Goal: Transaction & Acquisition: Register for event/course

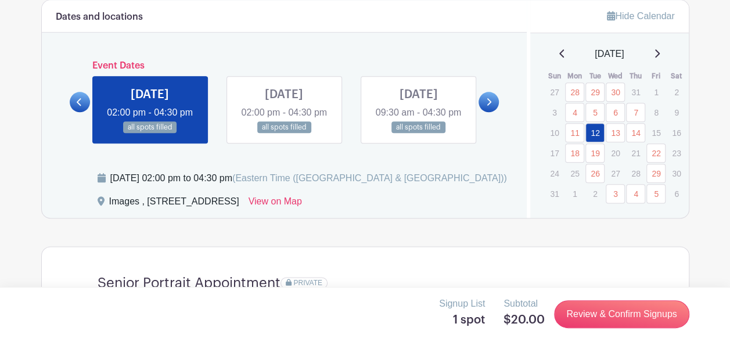
scroll to position [629, 0]
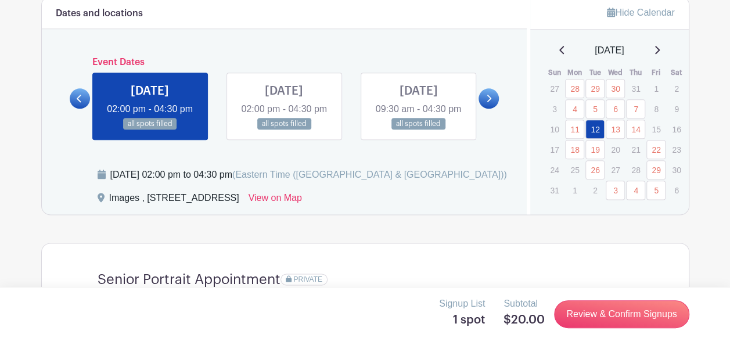
click at [658, 46] on icon at bounding box center [657, 49] width 6 height 9
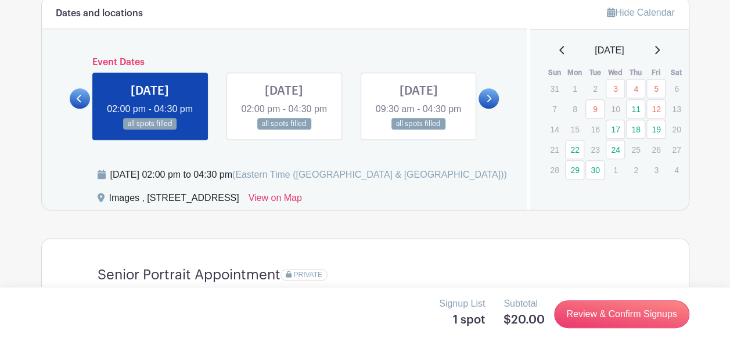
click at [660, 50] on icon at bounding box center [657, 49] width 6 height 9
click at [559, 45] on icon at bounding box center [562, 49] width 6 height 9
click at [559, 46] on icon at bounding box center [561, 50] width 5 height 8
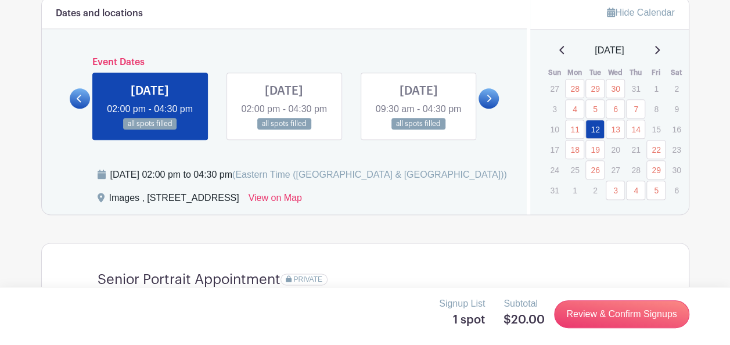
click at [660, 45] on icon at bounding box center [657, 49] width 6 height 9
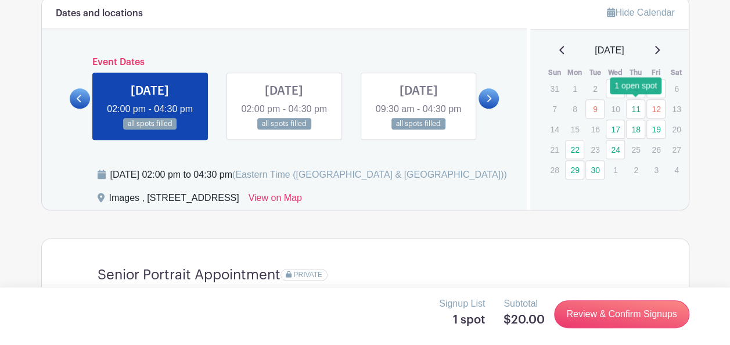
click at [636, 109] on link "11" at bounding box center [635, 108] width 19 height 19
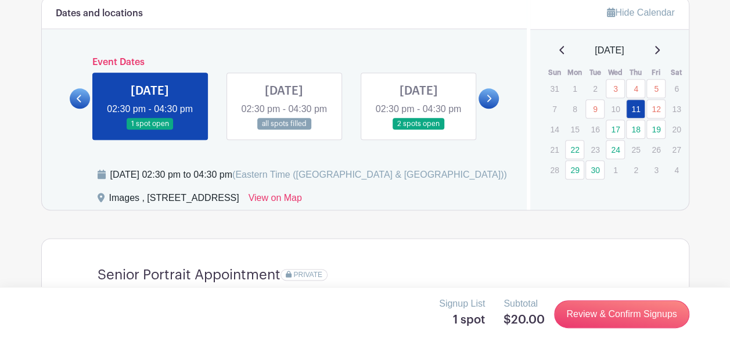
click at [418, 130] on link at bounding box center [418, 130] width 0 height 0
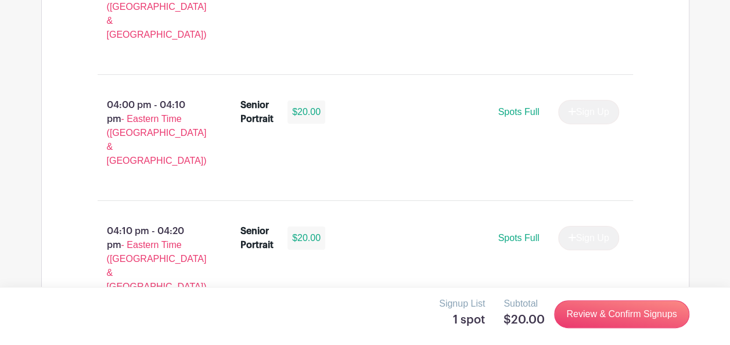
scroll to position [1974, 0]
drag, startPoint x: 431, startPoint y: 207, endPoint x: 352, endPoint y: 188, distance: 81.1
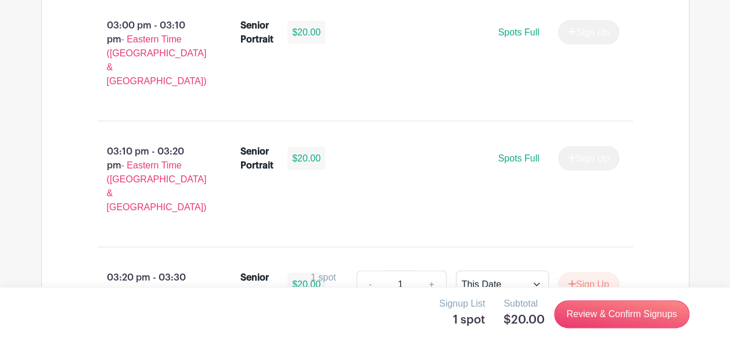
scroll to position [1295, 0]
click at [591, 273] on button "Sign Up" at bounding box center [588, 285] width 61 height 24
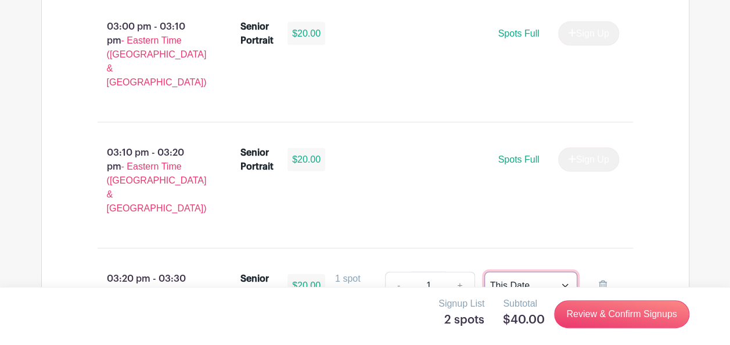
click at [566, 272] on select "This Date Select Dates" at bounding box center [530, 286] width 93 height 28
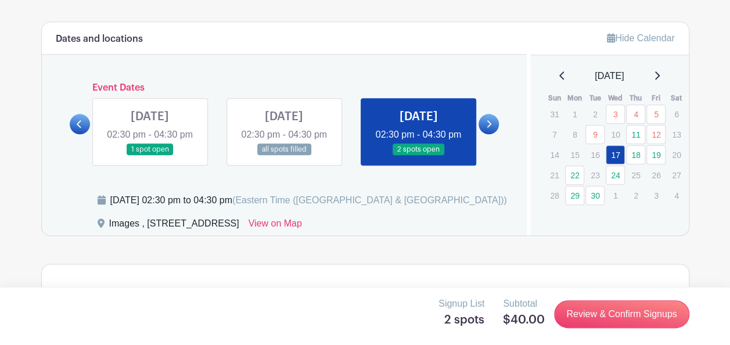
scroll to position [604, 0]
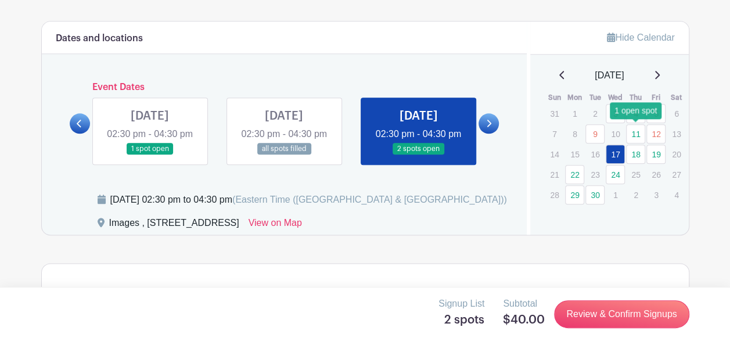
click at [634, 130] on link "11" at bounding box center [635, 133] width 19 height 19
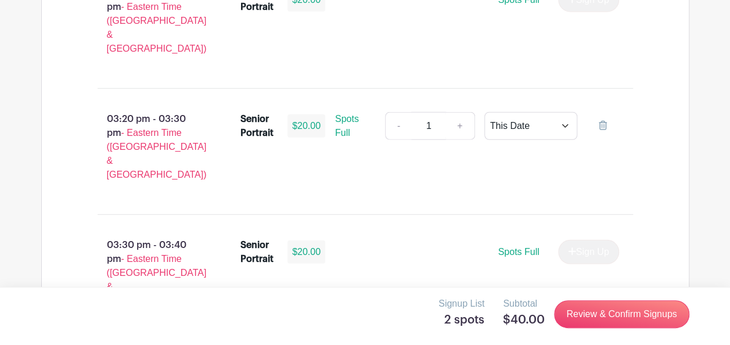
scroll to position [1455, 0]
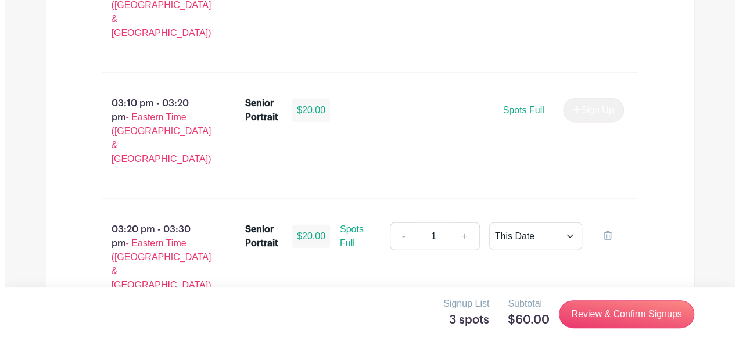
scroll to position [1346, 0]
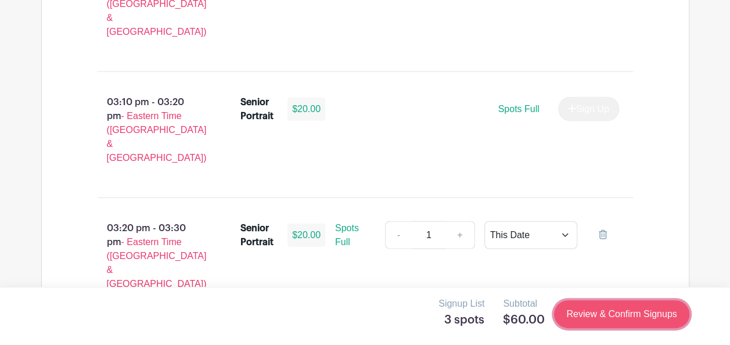
click at [599, 316] on link "Review & Confirm Signups" at bounding box center [621, 314] width 135 height 28
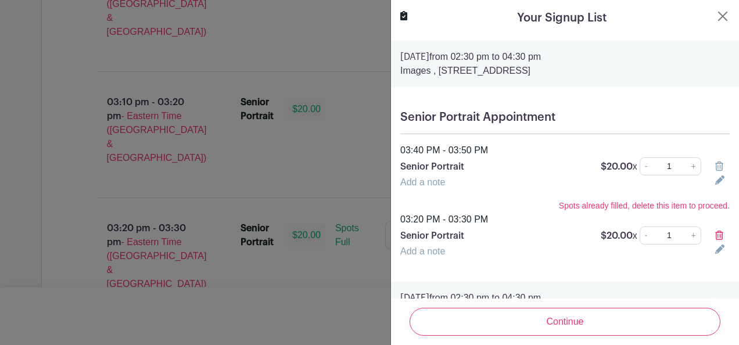
click at [715, 163] on icon at bounding box center [719, 165] width 8 height 9
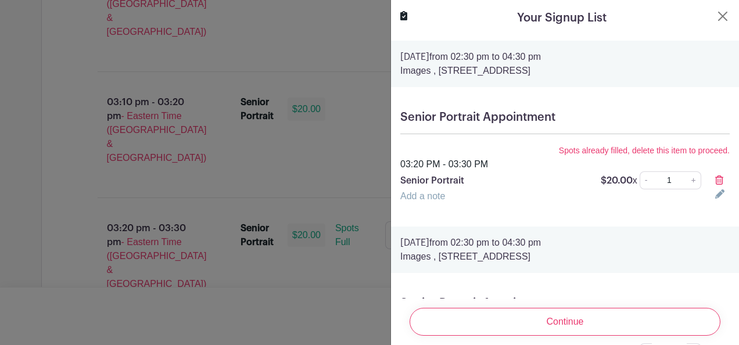
click at [715, 178] on icon at bounding box center [719, 179] width 8 height 9
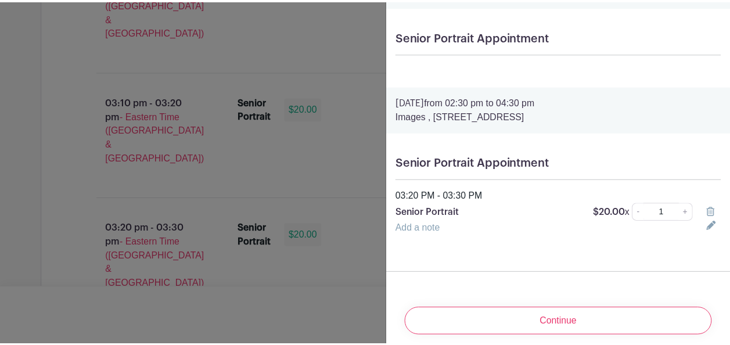
scroll to position [100, 0]
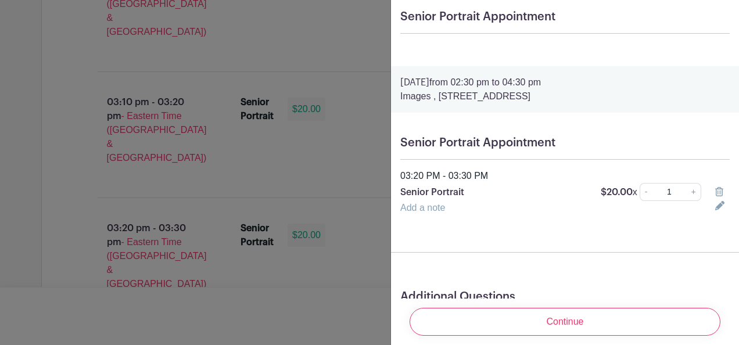
click at [715, 190] on icon at bounding box center [719, 191] width 8 height 9
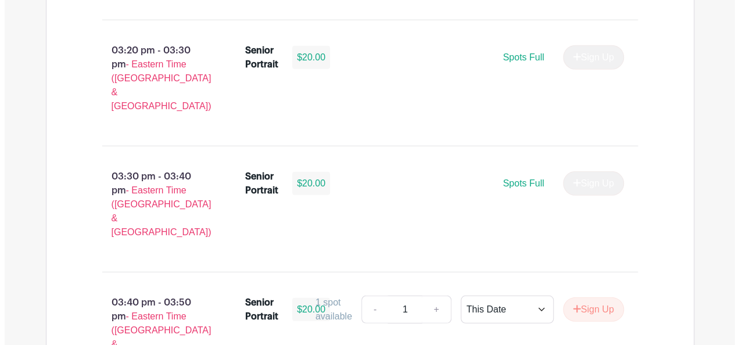
scroll to position [1525, 0]
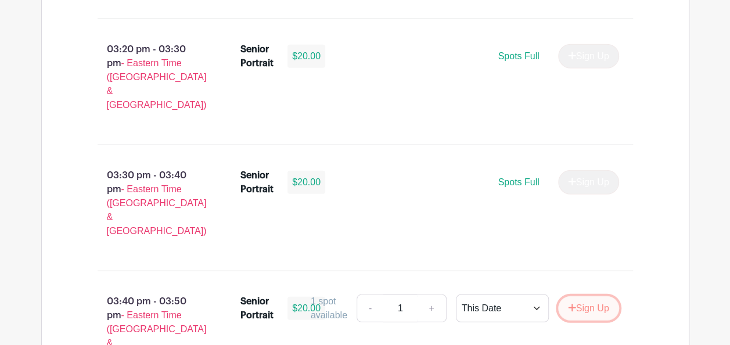
click at [588, 296] on button "Sign Up" at bounding box center [588, 308] width 61 height 24
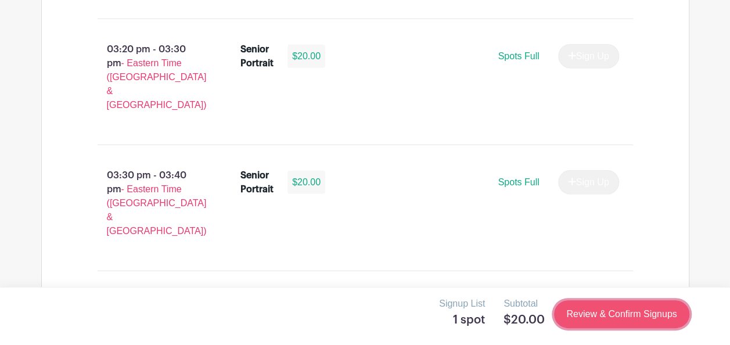
click at [600, 312] on link "Review & Confirm Signups" at bounding box center [621, 314] width 135 height 28
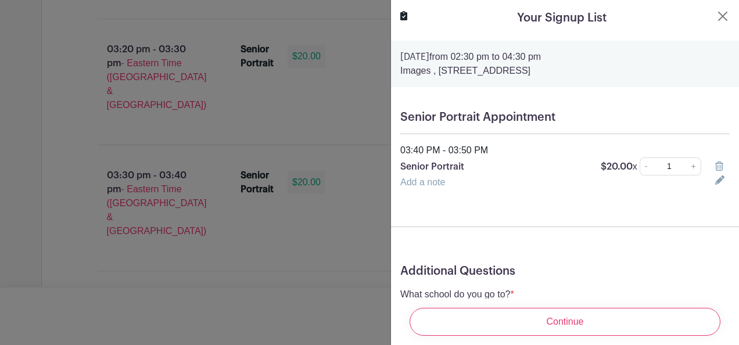
scroll to position [72, 0]
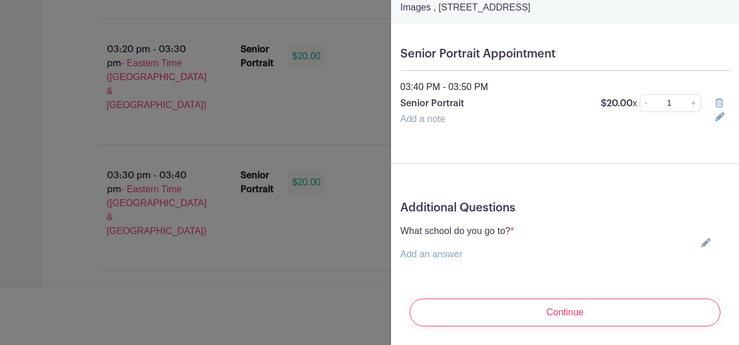
click at [454, 249] on link "Add an answer" at bounding box center [431, 254] width 62 height 10
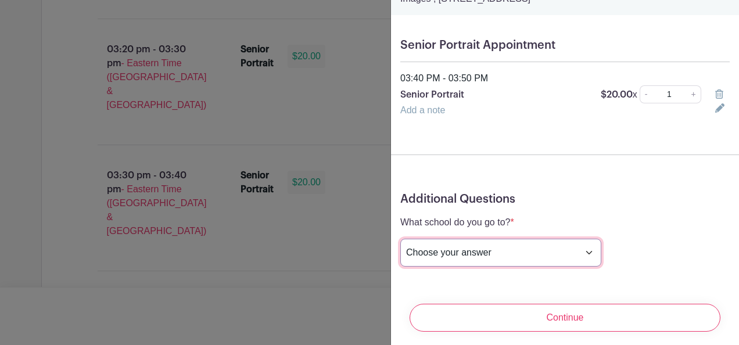
click at [533, 254] on select "Choose your answer [GEOGRAPHIC_DATA] High [PERSON_NAME] High [PERSON_NAME] High…" at bounding box center [500, 253] width 201 height 28
select select "3955"
click at [400, 239] on select "Choose your answer [GEOGRAPHIC_DATA] High [PERSON_NAME] High [PERSON_NAME] High…" at bounding box center [500, 253] width 201 height 28
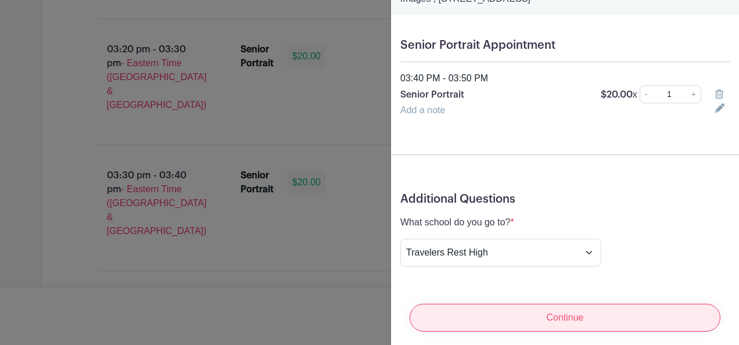
click at [523, 307] on input "Continue" at bounding box center [564, 318] width 311 height 28
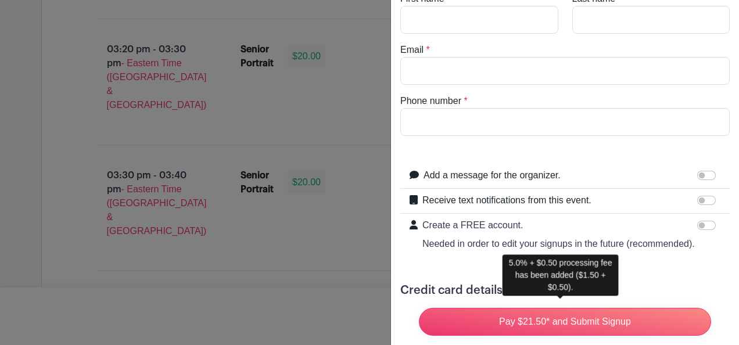
scroll to position [0, 0]
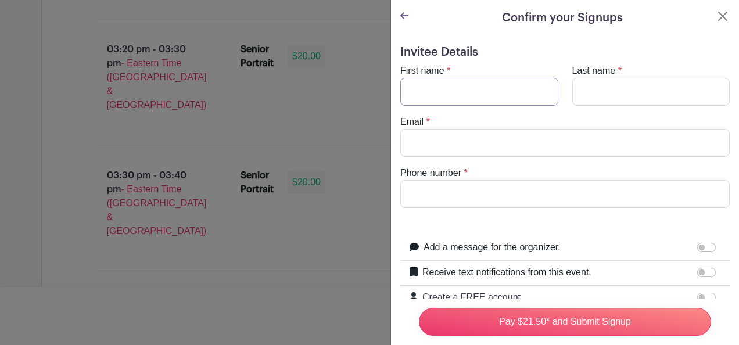
click at [487, 88] on input "First name" at bounding box center [479, 92] width 158 height 28
type input "[PERSON_NAME] [PERSON_NAME]"
type input "[PERSON_NAME]"
type input "[EMAIL_ADDRESS][DOMAIN_NAME]"
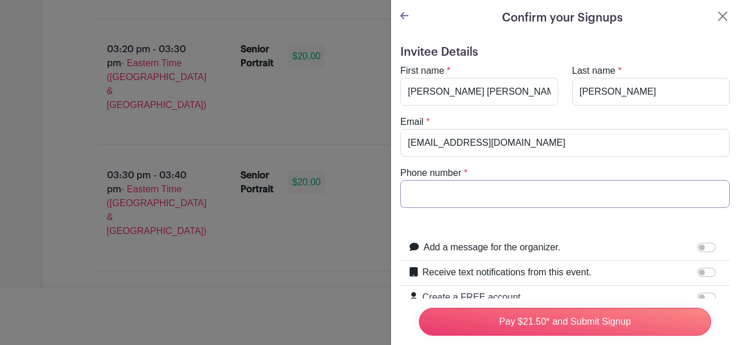
type input "8643139961"
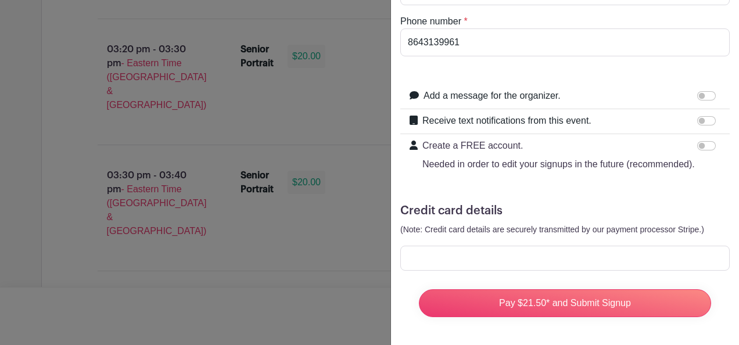
scroll to position [172, 0]
click at [699, 116] on input "Receive text notifications from this event." at bounding box center [706, 120] width 19 height 9
checkbox input "true"
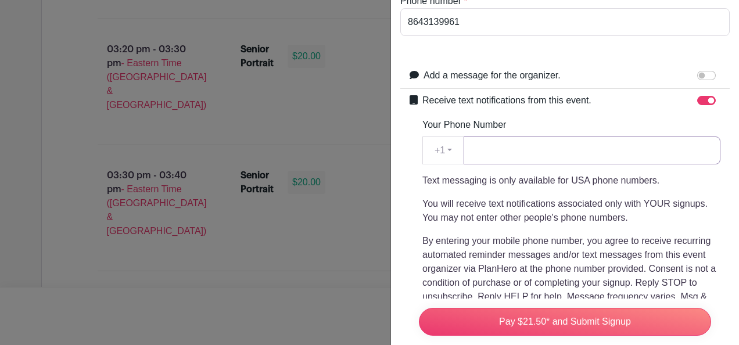
click at [614, 151] on input "Your Phone Number" at bounding box center [591, 150] width 257 height 28
type input "8645189397"
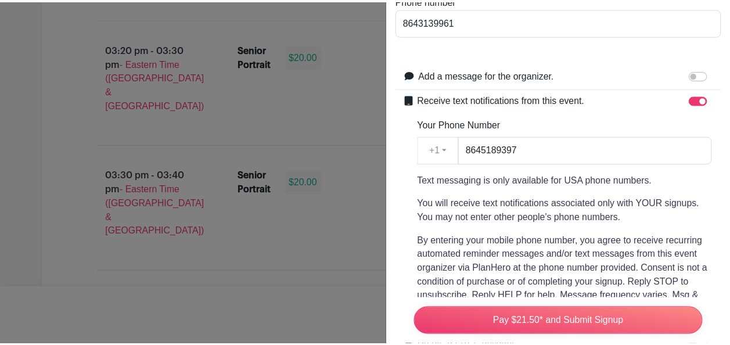
scroll to position [390, 0]
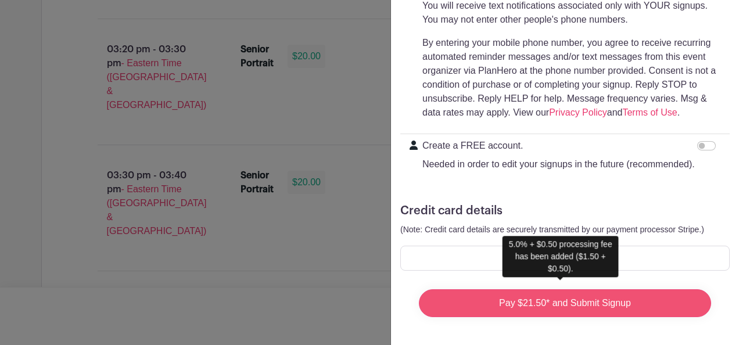
click at [562, 296] on input "Pay $21.50* and Submit Signup" at bounding box center [565, 303] width 292 height 28
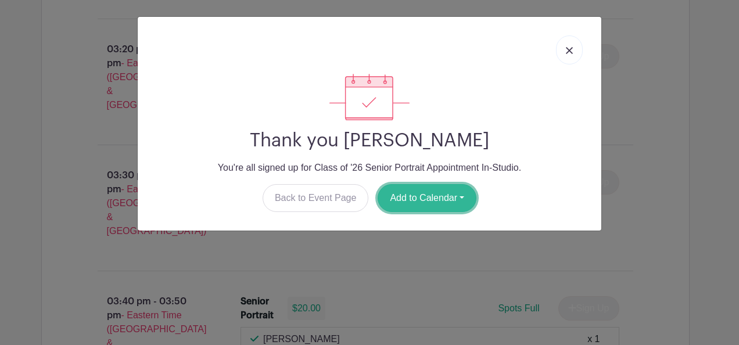
click at [414, 195] on button "Add to Calendar" at bounding box center [426, 198] width 99 height 28
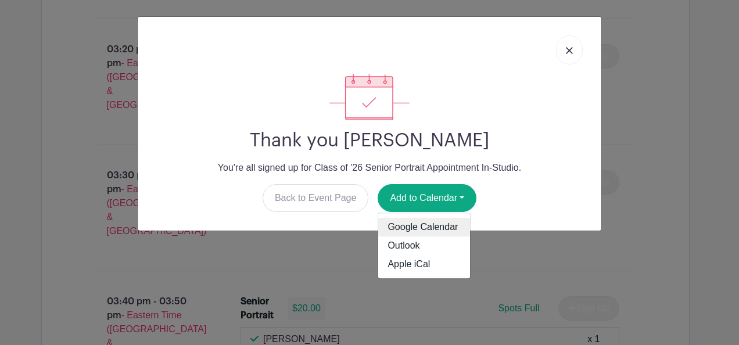
click at [422, 228] on link "Google Calendar" at bounding box center [424, 227] width 92 height 19
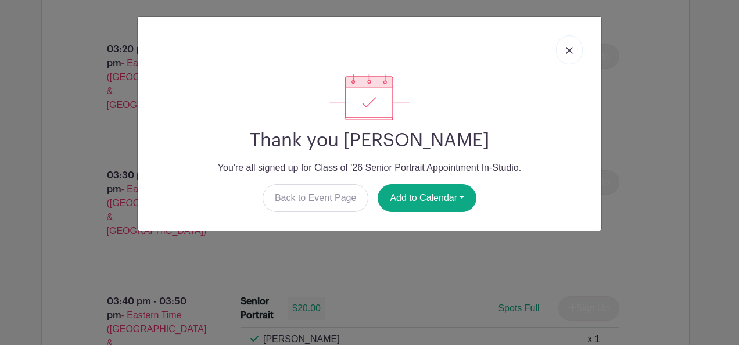
click at [571, 48] on img at bounding box center [569, 50] width 7 height 7
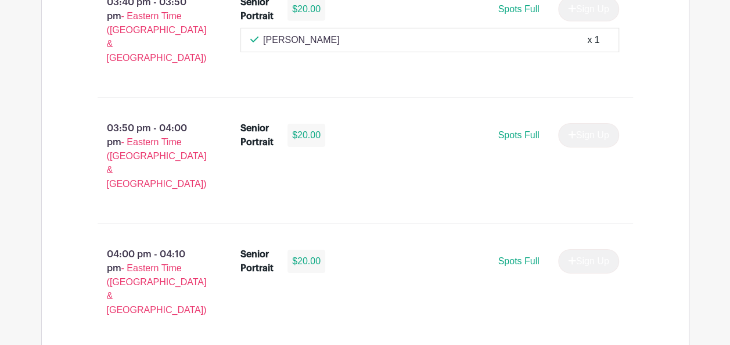
scroll to position [1824, 0]
